Goal: Check status: Check status

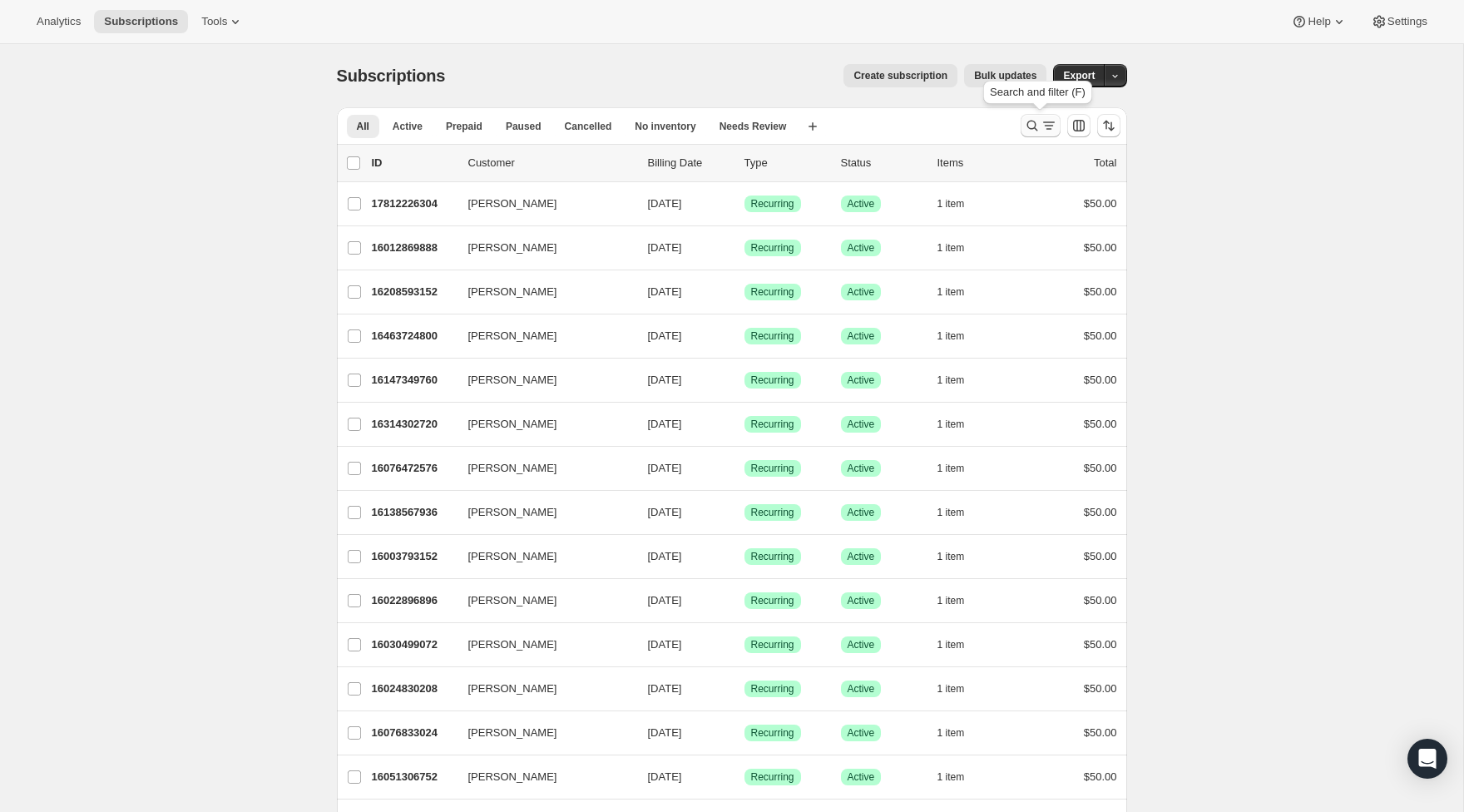
click at [1020, 133] on button "Search and filter results" at bounding box center [1040, 126] width 40 height 23
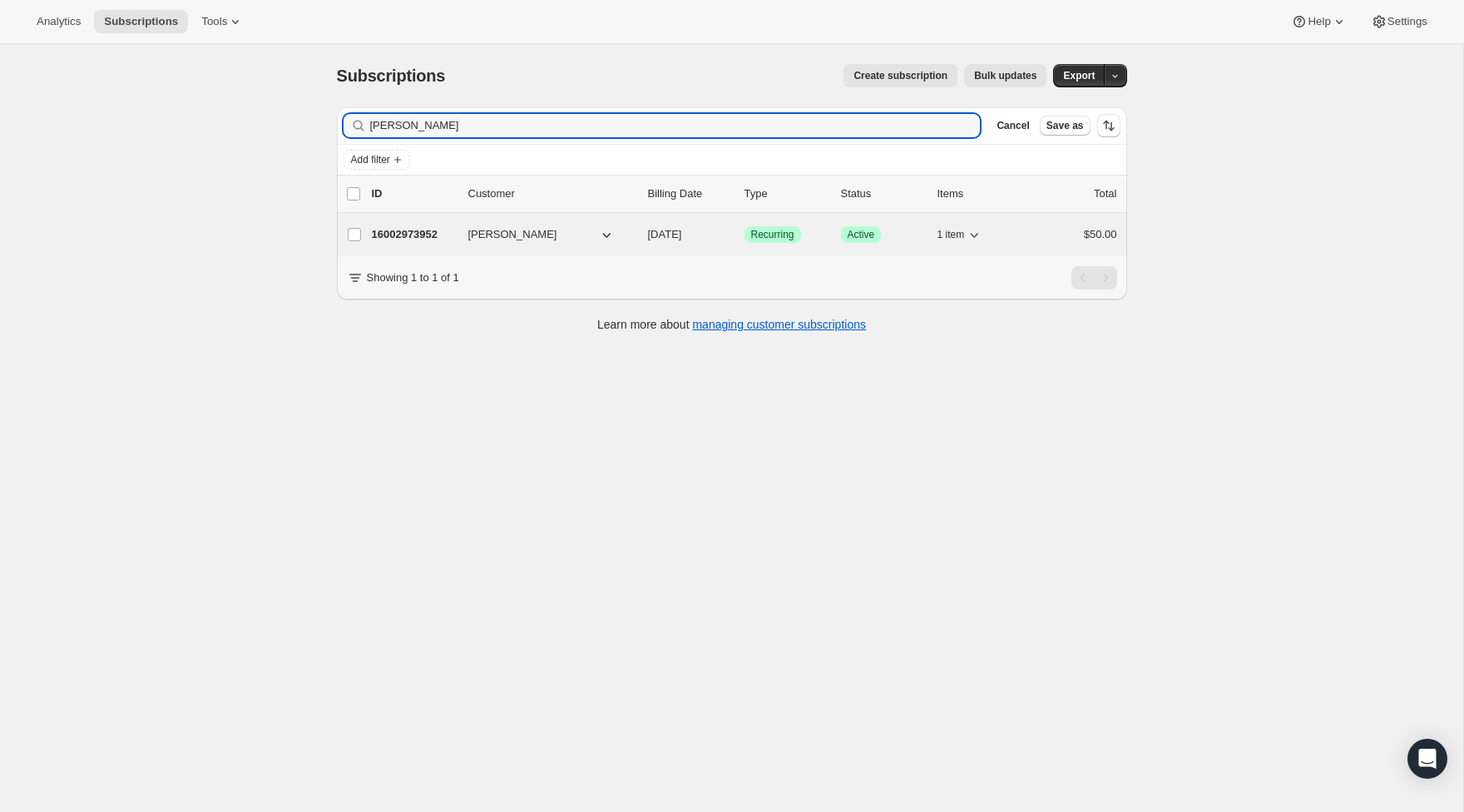
type input "ellis"
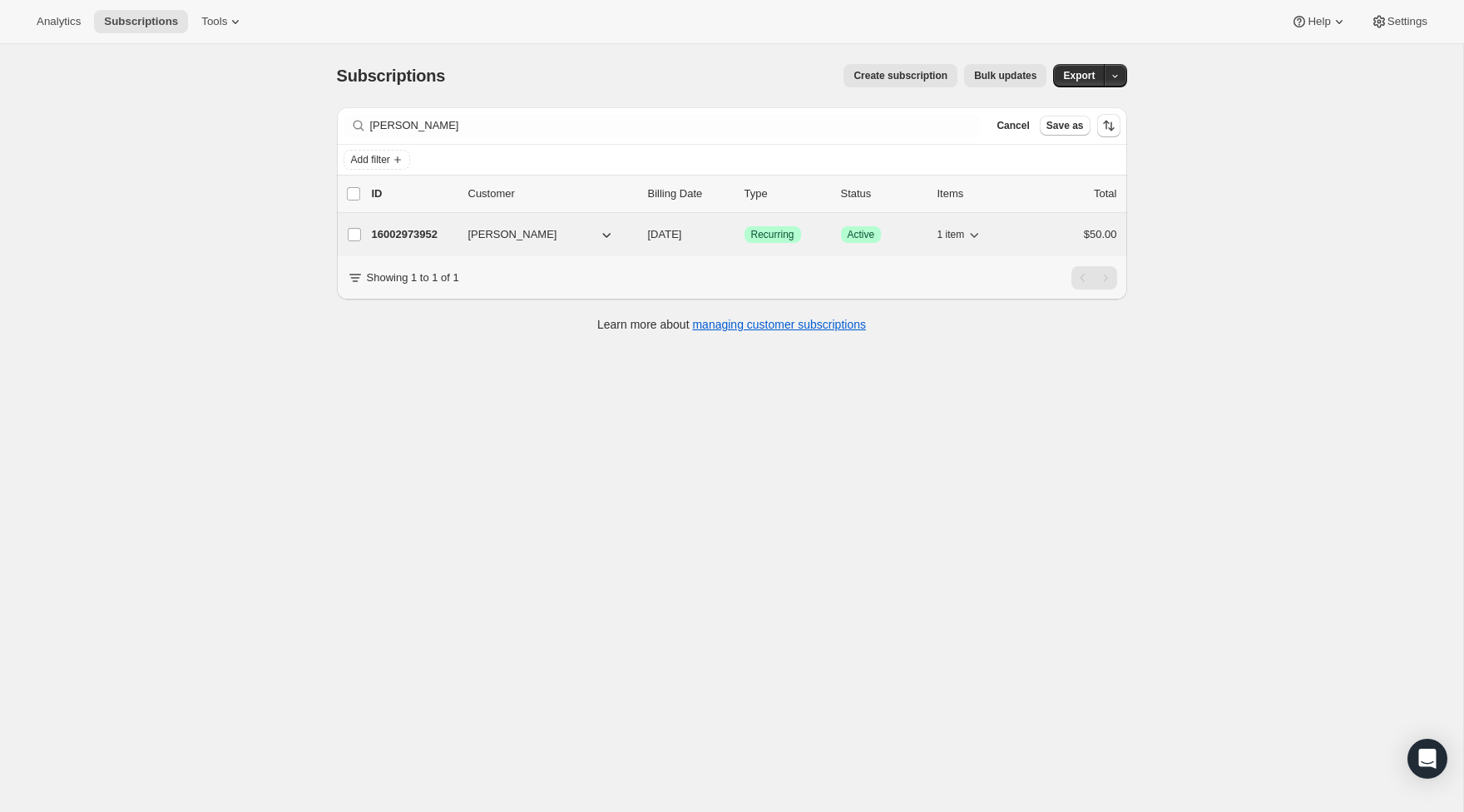
click at [426, 226] on p "16002973952" at bounding box center [414, 234] width 83 height 17
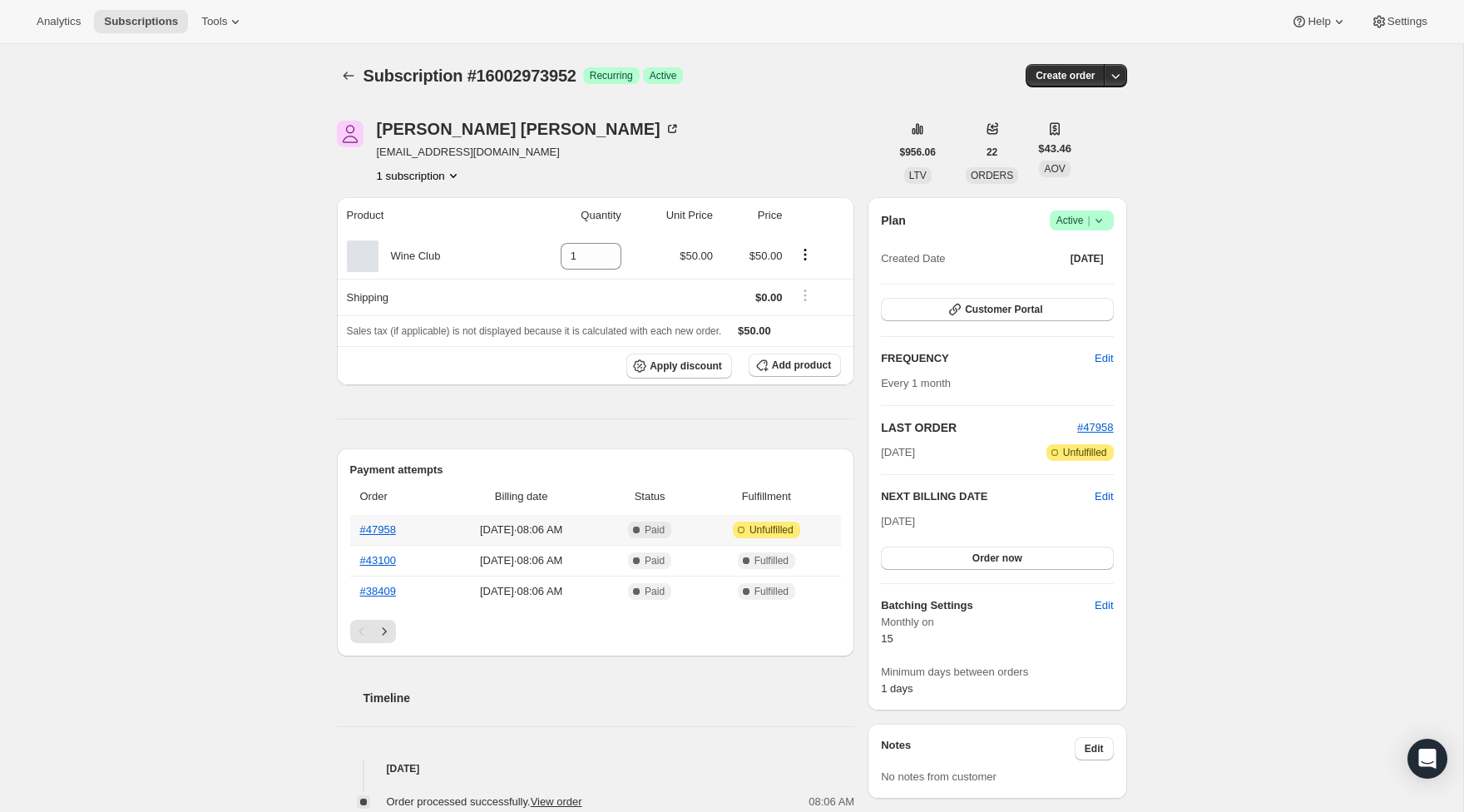
scroll to position [3, 0]
click at [380, 526] on link "#47958" at bounding box center [378, 527] width 35 height 12
click at [359, 76] on button "Subscriptions" at bounding box center [348, 75] width 23 height 23
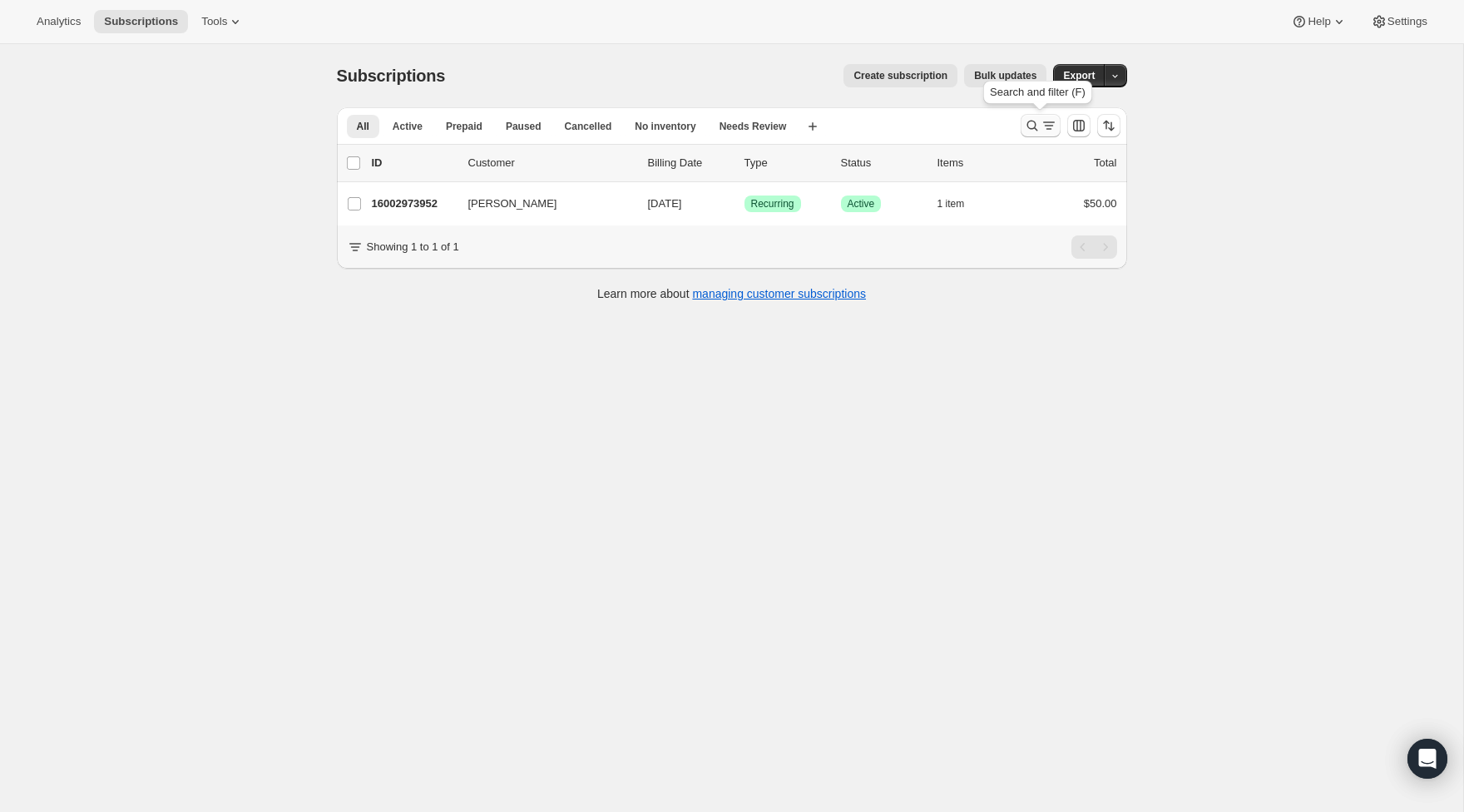
click at [1032, 131] on icon "Search and filter results" at bounding box center [1032, 125] width 17 height 17
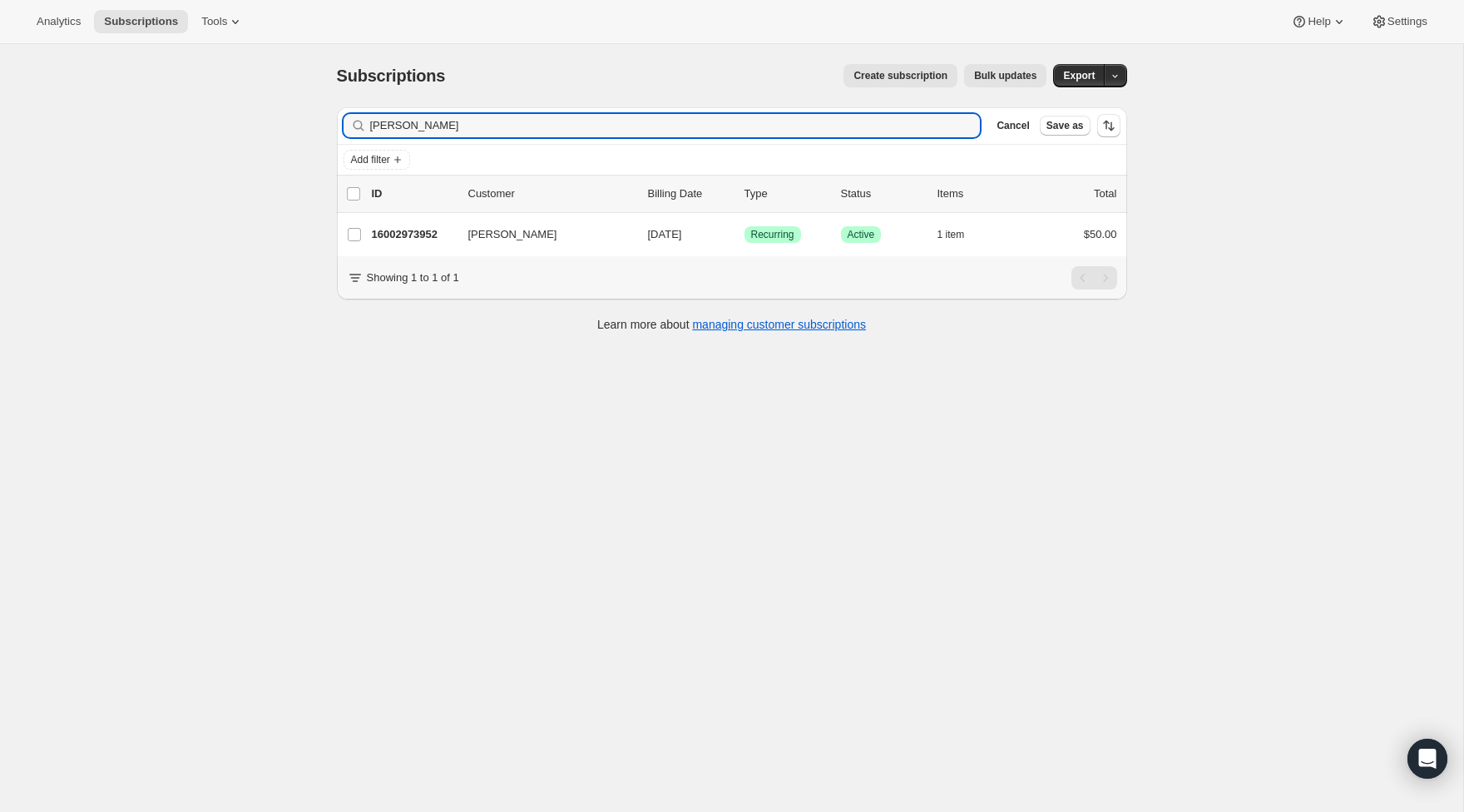
drag, startPoint x: 589, startPoint y: 124, endPoint x: 200, endPoint y: 121, distance: 389.0
click at [200, 121] on div "Subscriptions. This page is ready Subscriptions Create subscription Bulk update…" at bounding box center [732, 450] width 1463 height 812
type input "w"
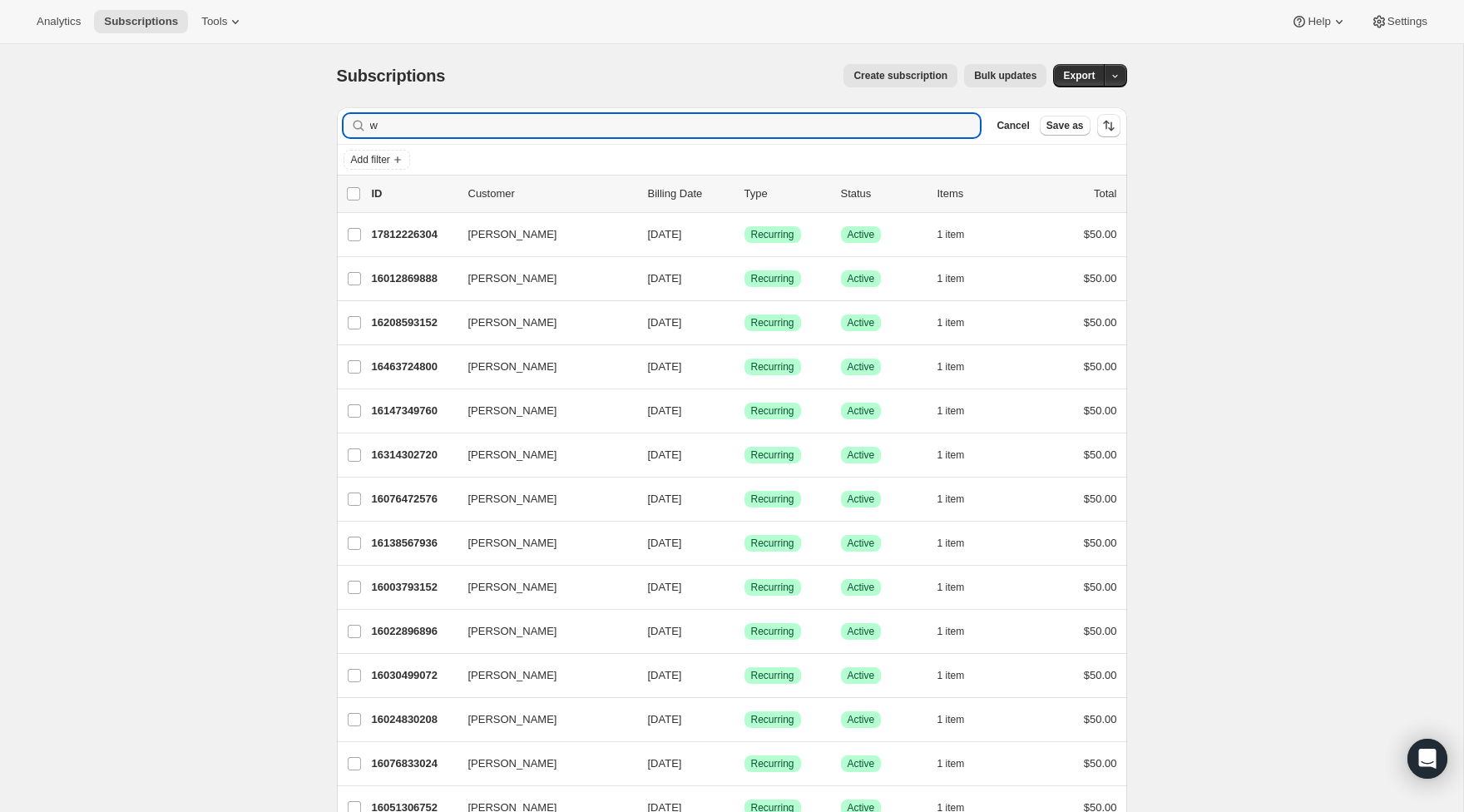
click at [557, 124] on div "Filter subscribers w Cancel Save as Add filter" at bounding box center [732, 141] width 790 height 68
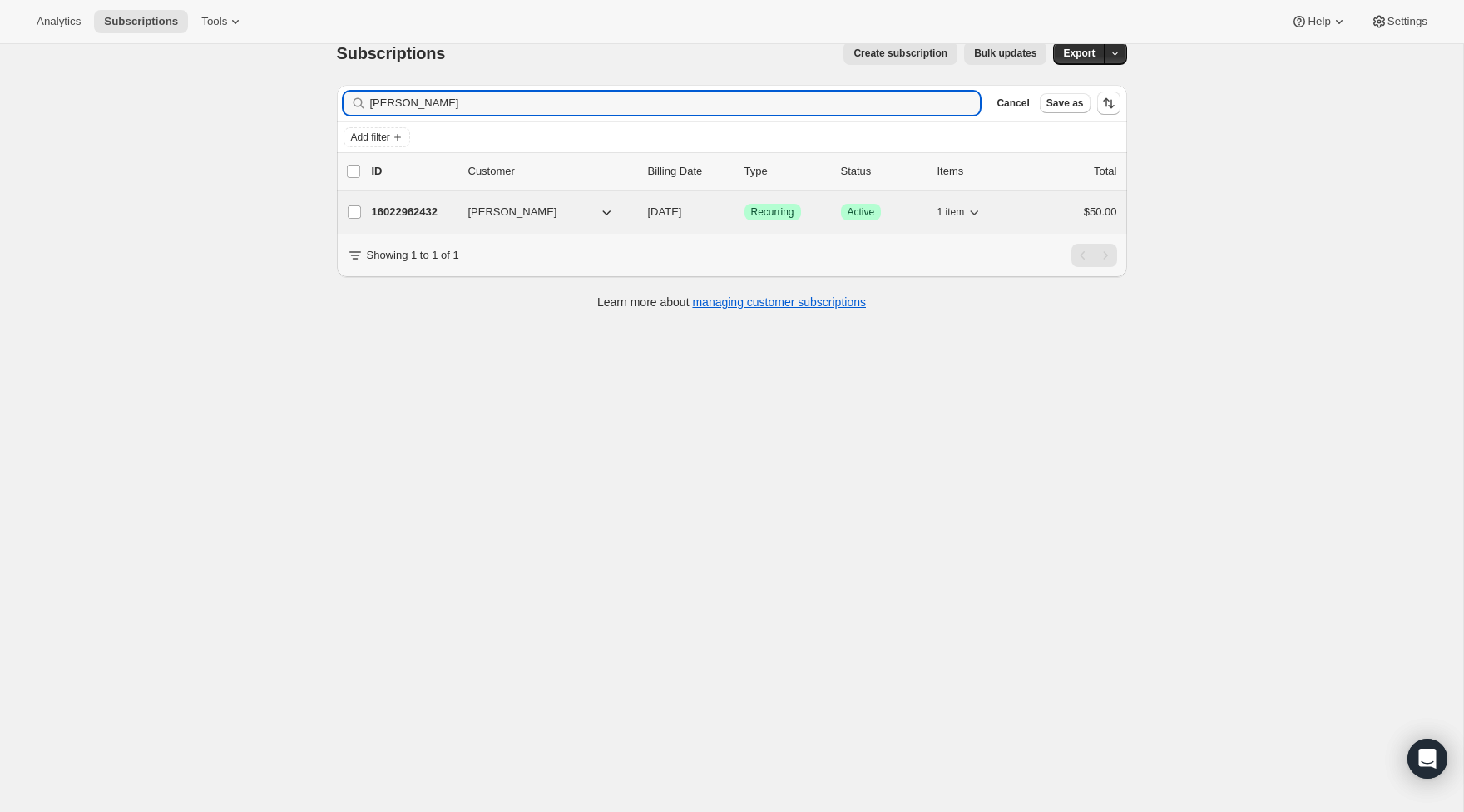
type input "Willson"
click at [414, 210] on p "16022962432" at bounding box center [414, 212] width 83 height 17
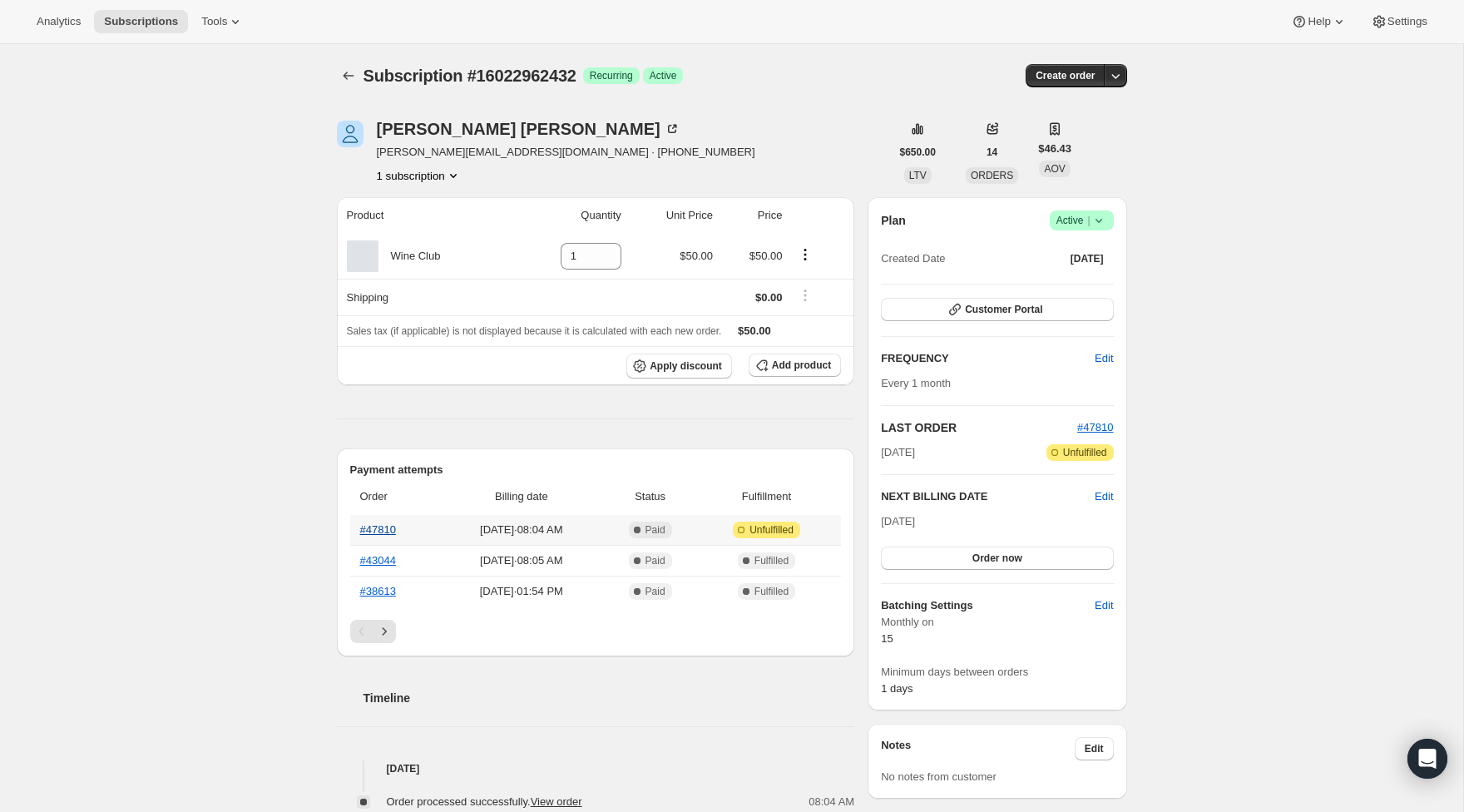
click at [393, 529] on link "#47810" at bounding box center [378, 530] width 35 height 12
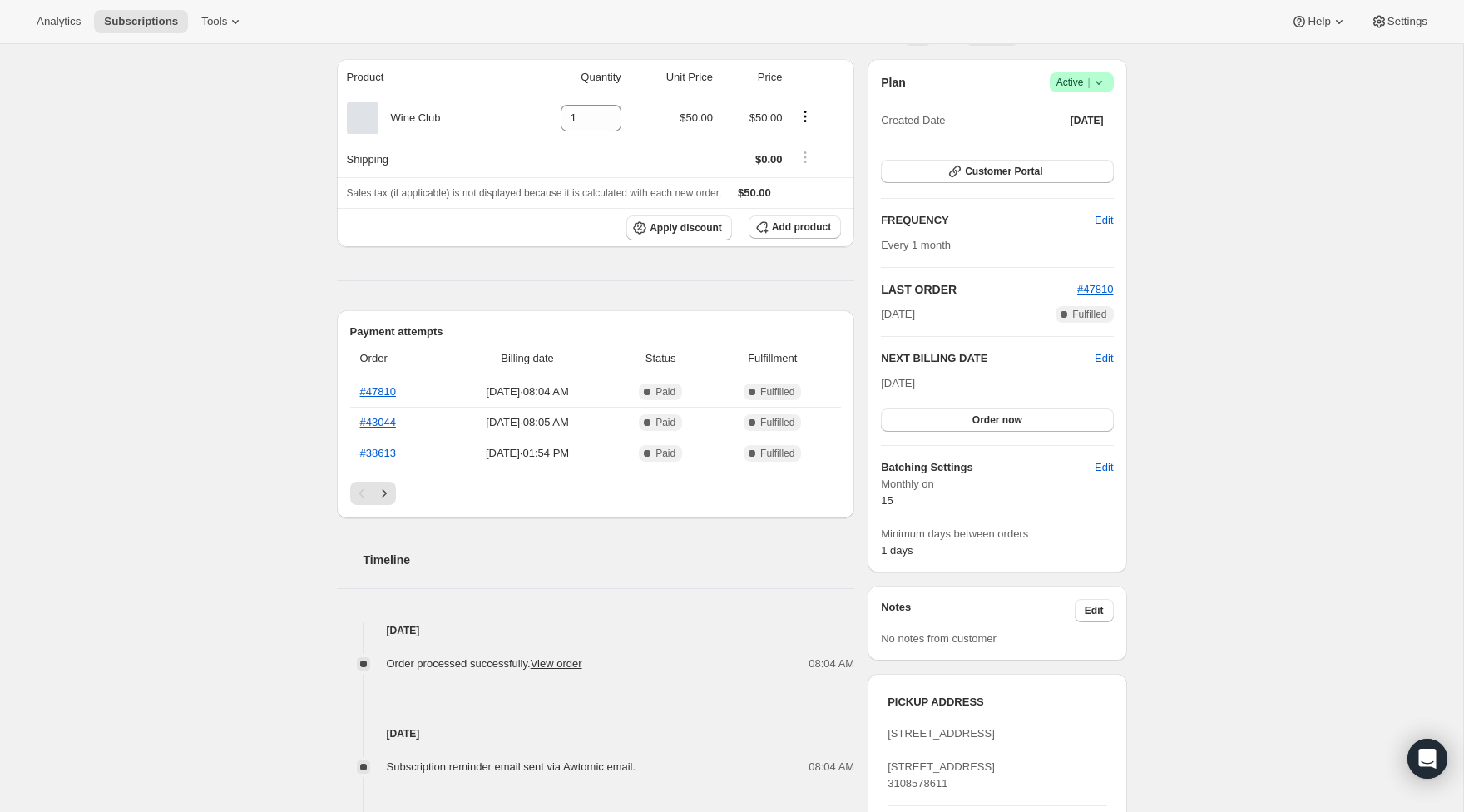
scroll to position [155, 0]
